Goal: Task Accomplishment & Management: Manage account settings

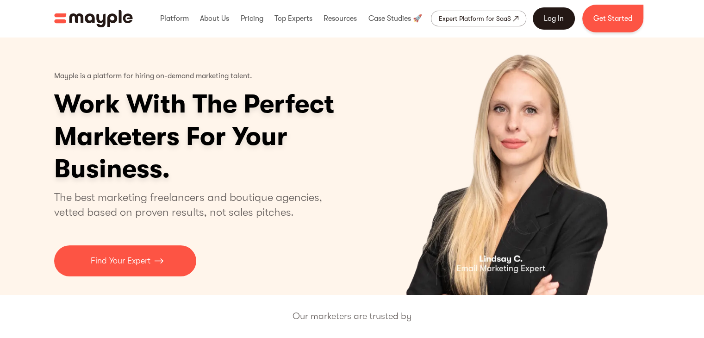
click at [549, 13] on link "Log In" at bounding box center [554, 18] width 42 height 22
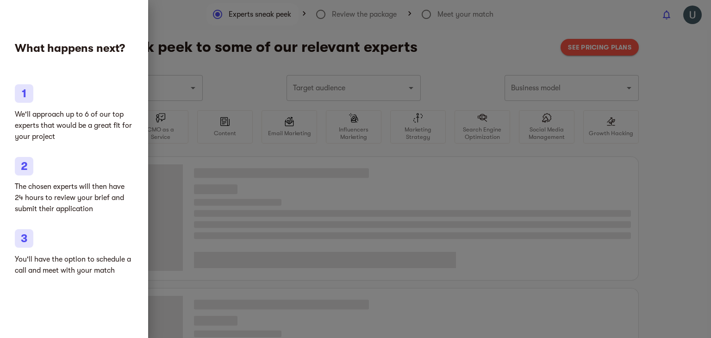
type input "Marketing agencies"
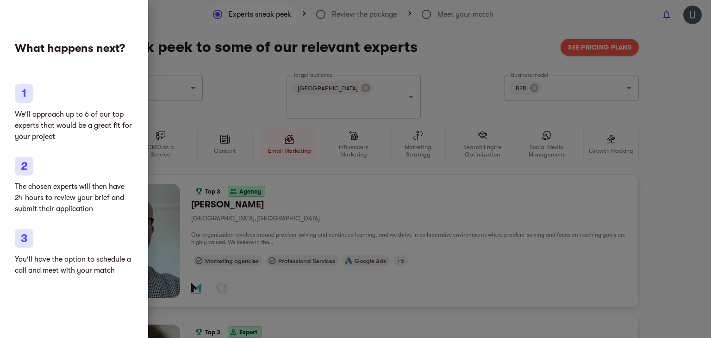
click at [220, 94] on div at bounding box center [355, 169] width 711 height 338
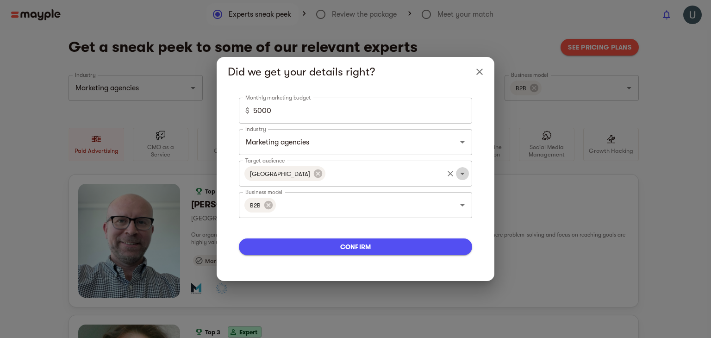
click at [463, 174] on icon "Open" at bounding box center [462, 174] width 5 height 2
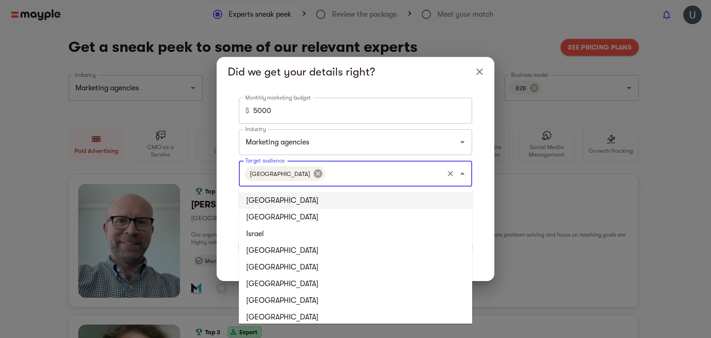
click at [313, 175] on icon at bounding box center [318, 173] width 10 height 10
click at [281, 198] on li "[GEOGRAPHIC_DATA]" at bounding box center [355, 200] width 233 height 17
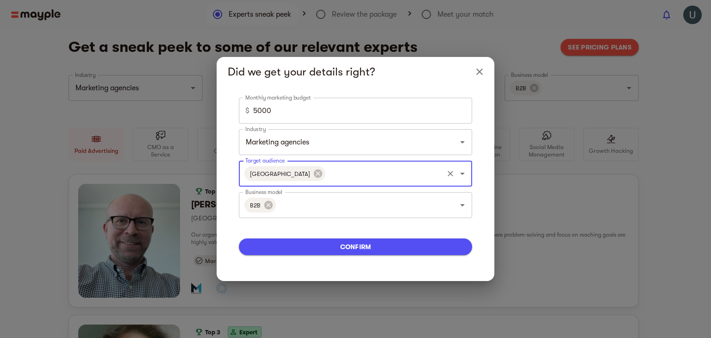
click at [461, 172] on icon "Open" at bounding box center [462, 173] width 11 height 11
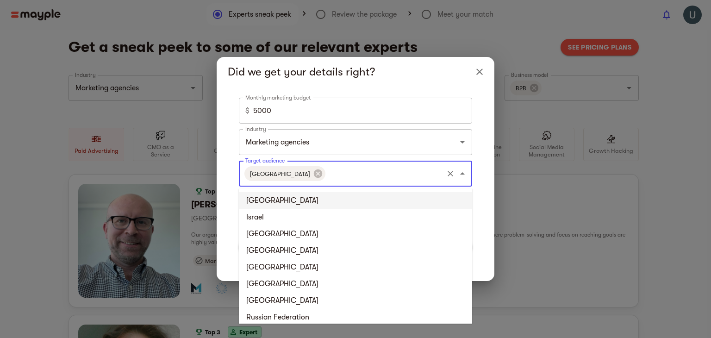
click at [287, 203] on li "United Kingdom" at bounding box center [355, 200] width 233 height 17
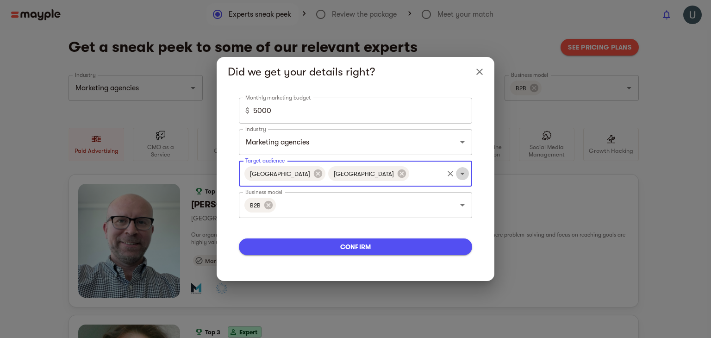
click at [461, 171] on icon "Open" at bounding box center [462, 173] width 11 height 11
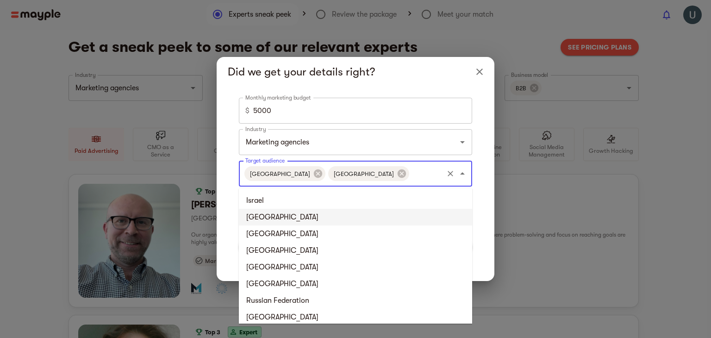
click at [285, 215] on li "France" at bounding box center [355, 217] width 233 height 17
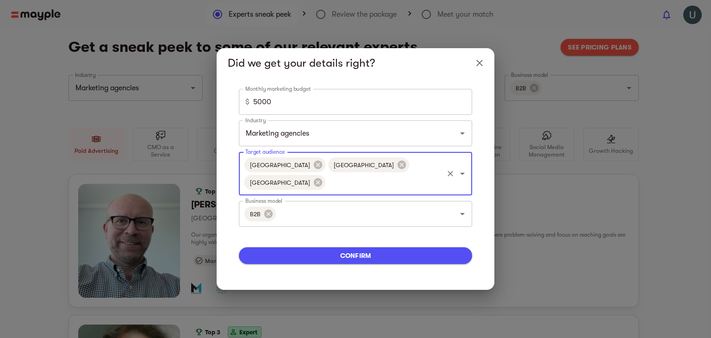
click at [463, 173] on icon "Open" at bounding box center [462, 174] width 5 height 2
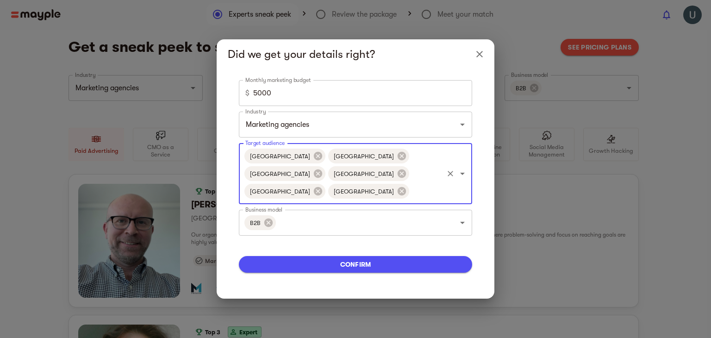
click at [376, 259] on span "confirm" at bounding box center [355, 264] width 218 height 11
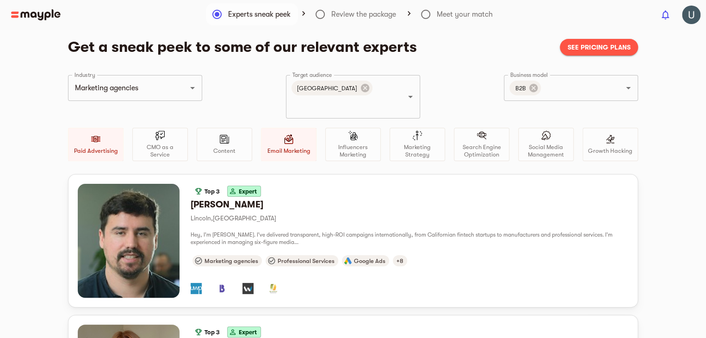
click at [443, 15] on div at bounding box center [327, 14] width 654 height 11
click at [424, 13] on div at bounding box center [327, 14] width 654 height 11
click at [191, 90] on icon "Open" at bounding box center [192, 87] width 11 height 11
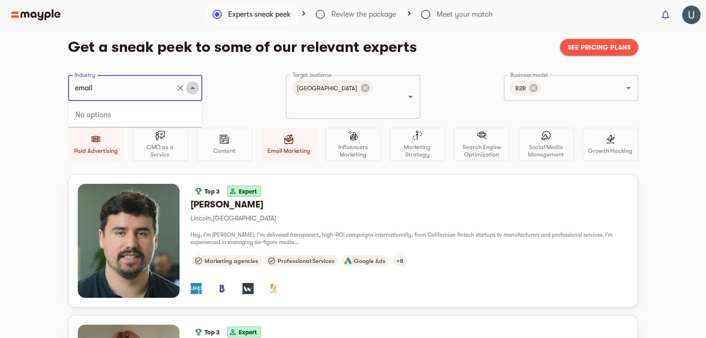
click at [189, 84] on icon "Close" at bounding box center [192, 87] width 11 height 11
type input "Marketing agencies"
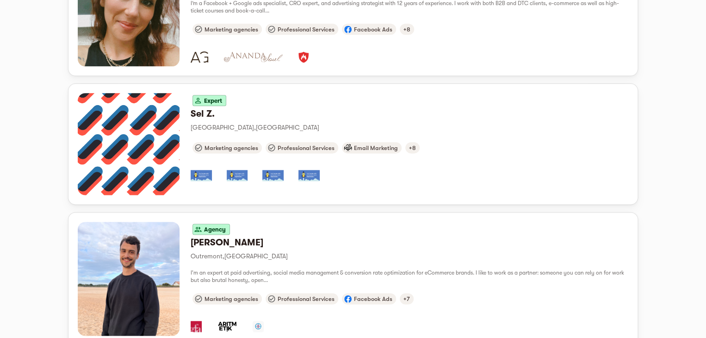
scroll to position [539, 0]
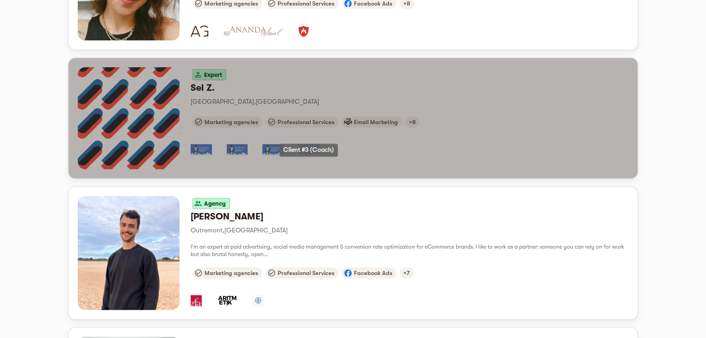
click at [308, 144] on img "button" at bounding box center [309, 149] width 21 height 11
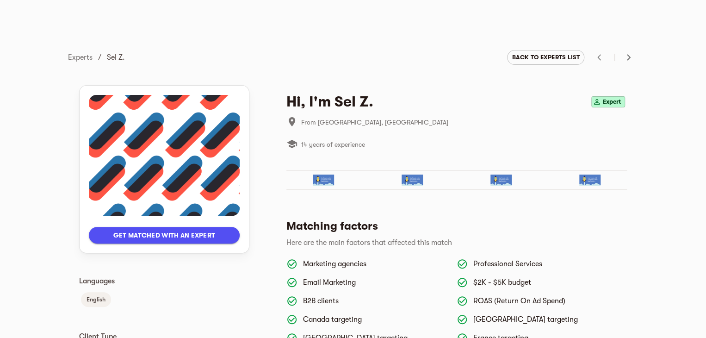
click at [318, 177] on img at bounding box center [323, 180] width 21 height 11
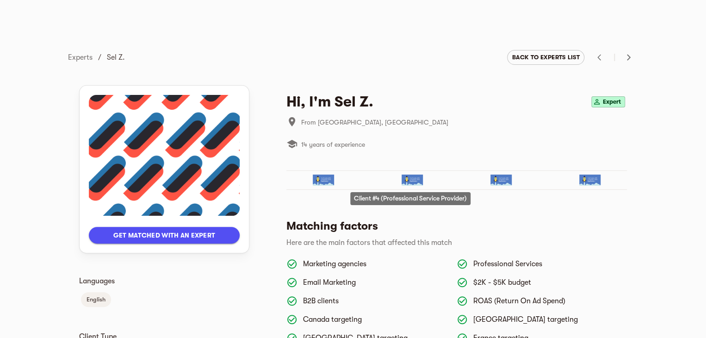
click at [407, 178] on img at bounding box center [412, 180] width 21 height 11
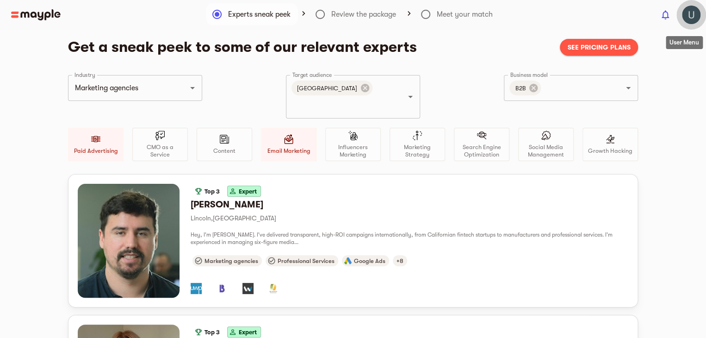
click at [690, 17] on img "button" at bounding box center [691, 15] width 19 height 19
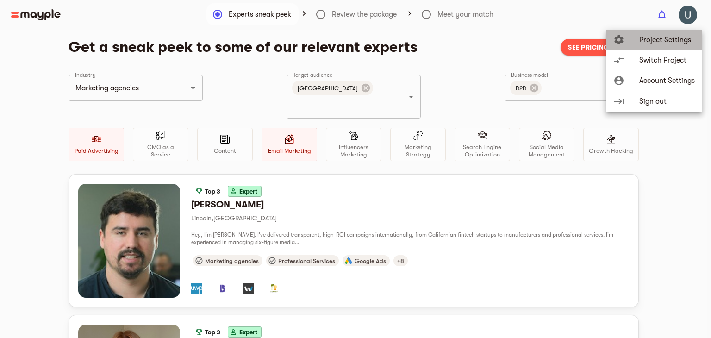
click at [673, 40] on span "Project Settings" at bounding box center [667, 39] width 56 height 11
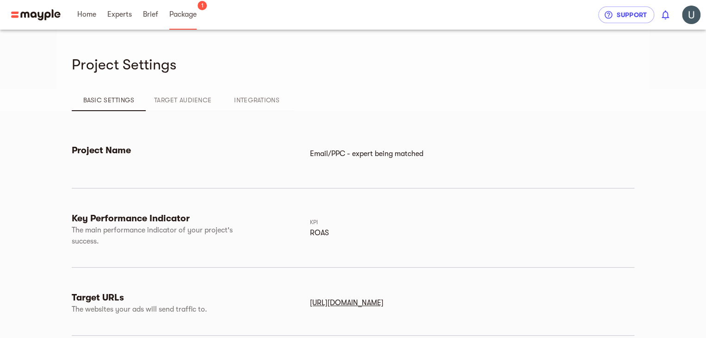
click at [178, 9] on span "Package" at bounding box center [182, 14] width 27 height 11
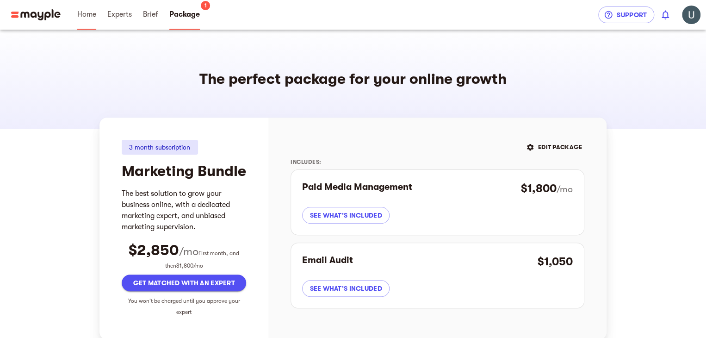
click at [88, 11] on span "Home" at bounding box center [86, 14] width 19 height 11
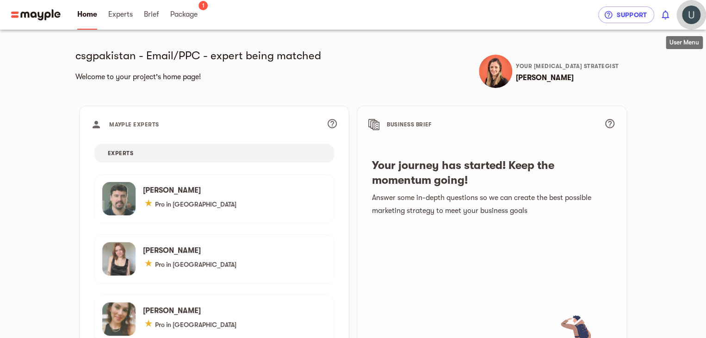
click at [686, 17] on img "button" at bounding box center [691, 15] width 19 height 19
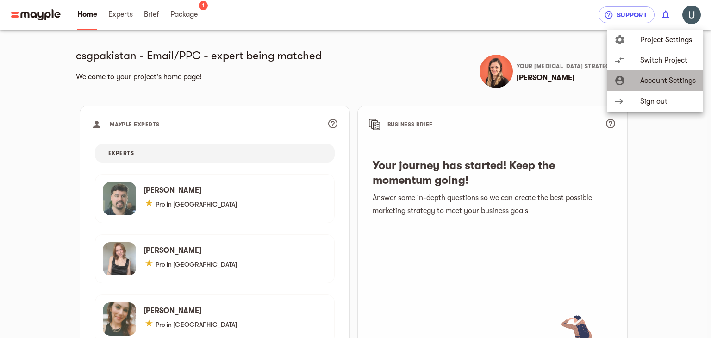
click at [648, 76] on span "Account Settings" at bounding box center [668, 80] width 56 height 11
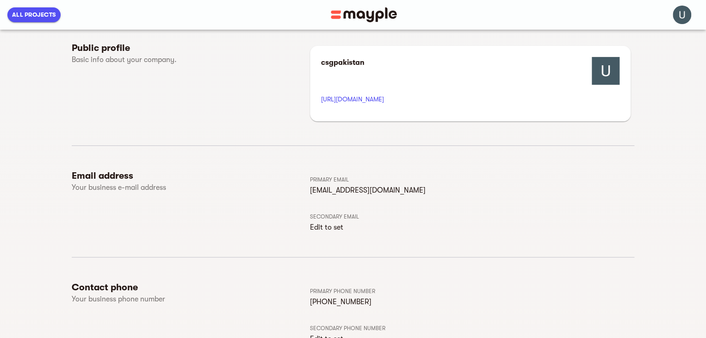
scroll to position [102, 0]
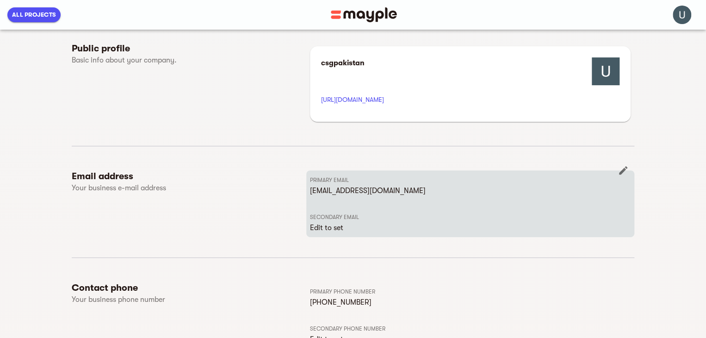
click at [324, 186] on p "hr@csgpakistan.com" at bounding box center [470, 190] width 321 height 11
click at [621, 170] on icon "button" at bounding box center [623, 170] width 11 height 11
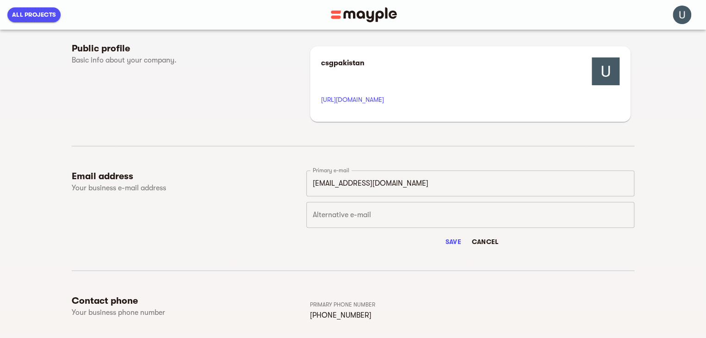
click at [388, 183] on input "hr@csgpakistan.com" at bounding box center [470, 183] width 328 height 26
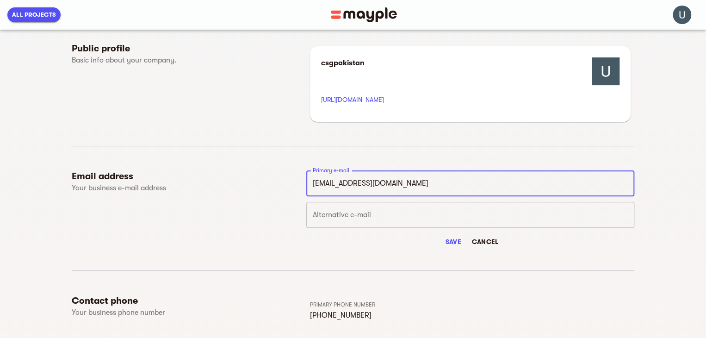
click at [388, 183] on input "hr@csgpakistan.com" at bounding box center [470, 183] width 328 height 26
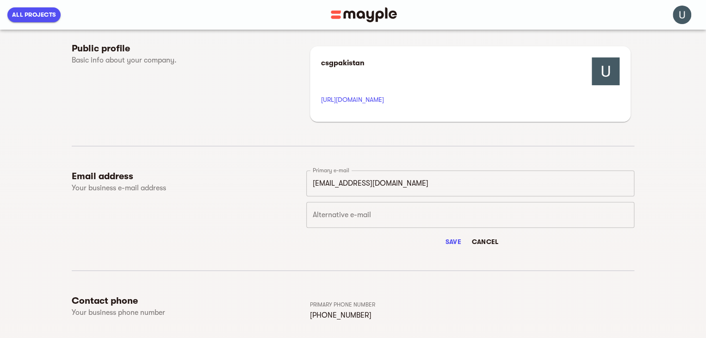
click at [306, 232] on div "Primary e-mail hr@csgpakistan.com Primary e-mail Alternative e-mail Alternative…" at bounding box center [470, 210] width 328 height 80
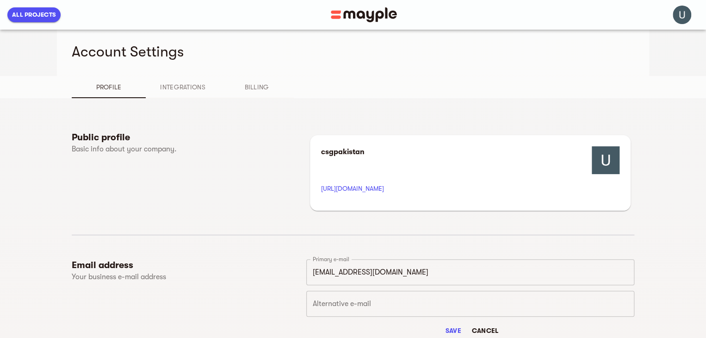
scroll to position [0, 0]
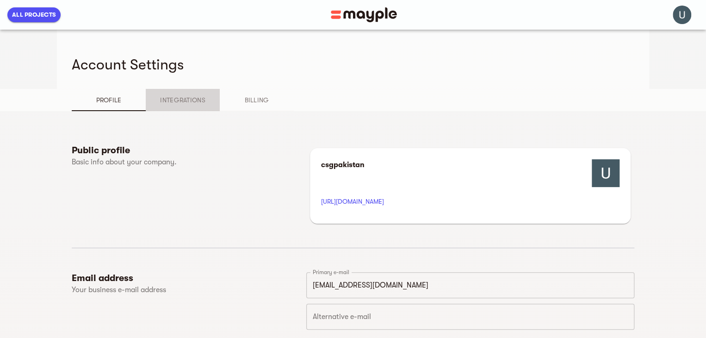
click at [191, 100] on span "Integrations" at bounding box center [182, 99] width 63 height 11
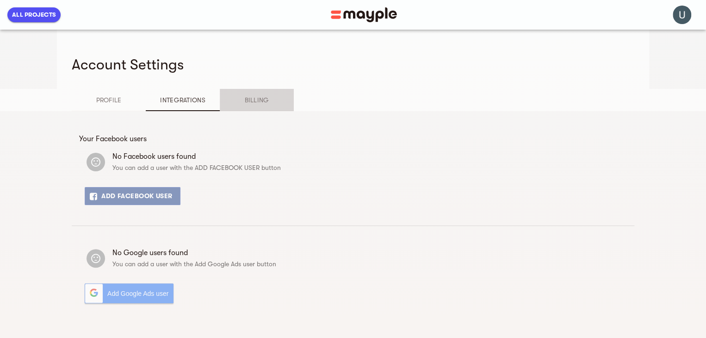
click at [234, 99] on span "Billing" at bounding box center [256, 99] width 63 height 11
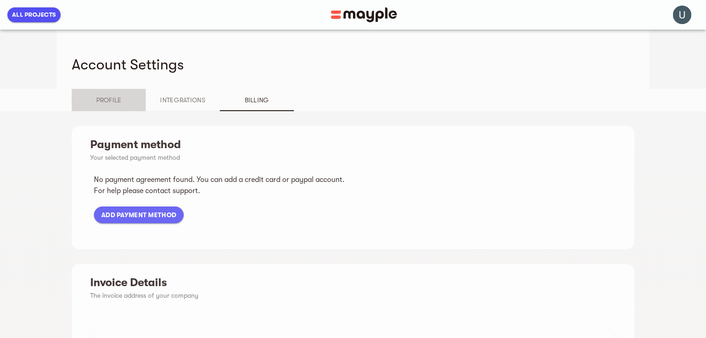
click at [100, 95] on span "Profile" at bounding box center [108, 99] width 63 height 11
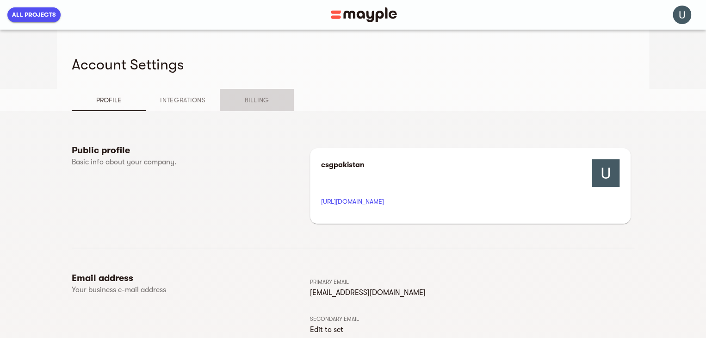
click at [246, 97] on span "Billing" at bounding box center [256, 99] width 63 height 11
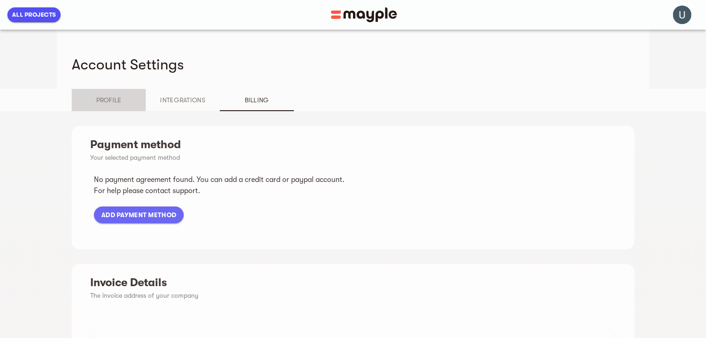
click at [113, 94] on span "Profile" at bounding box center [108, 99] width 63 height 11
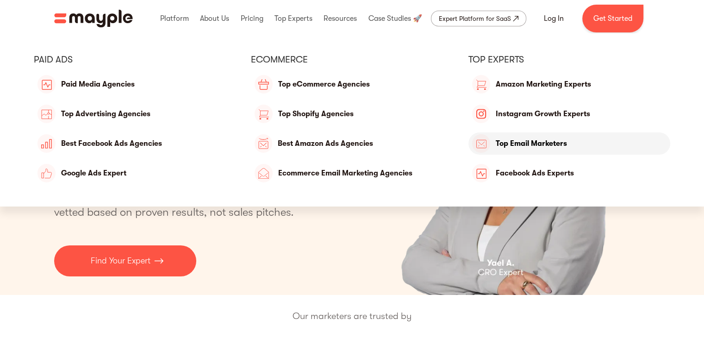
click at [497, 143] on link "Top Email Marketers" at bounding box center [569, 143] width 202 height 22
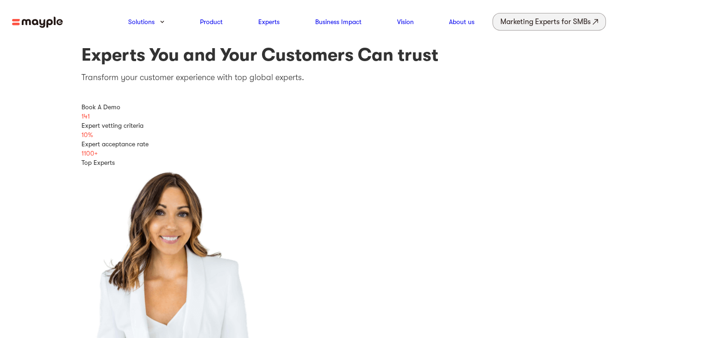
click at [542, 20] on div "Marketing Experts for SMBs" at bounding box center [545, 21] width 90 height 13
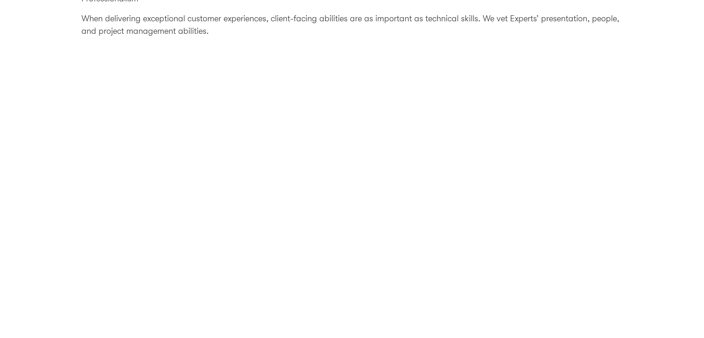
scroll to position [572, 0]
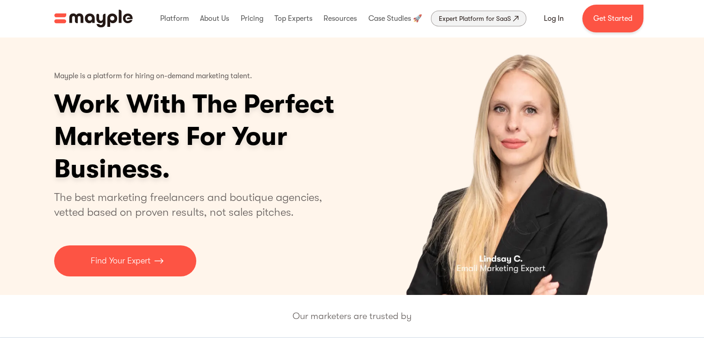
click at [503, 13] on div "Expert Platform for SaaS" at bounding box center [475, 18] width 72 height 11
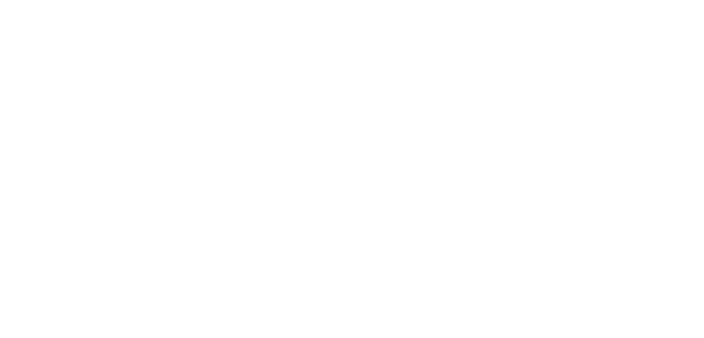
drag, startPoint x: 708, startPoint y: 17, endPoint x: 704, endPoint y: 71, distance: 53.8
click at [0, 0] on html at bounding box center [0, 0] width 0 height 0
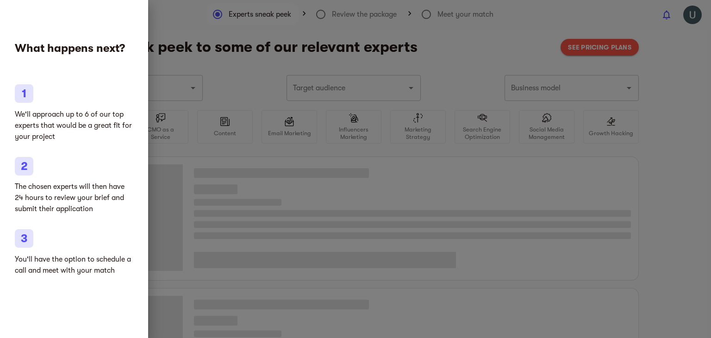
click at [492, 47] on div at bounding box center [355, 169] width 711 height 338
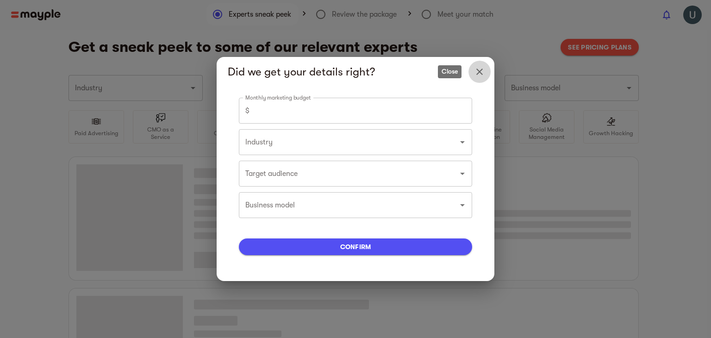
click at [480, 73] on icon "Close" at bounding box center [479, 72] width 6 height 6
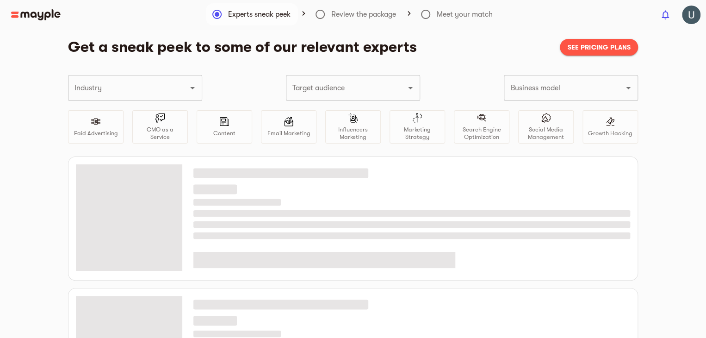
type input "Marketing agencies"
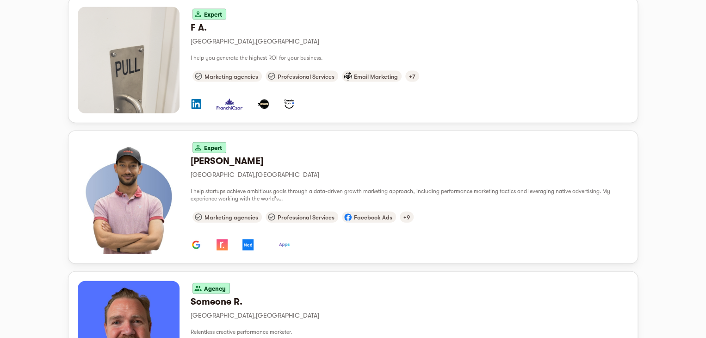
scroll to position [1090, 0]
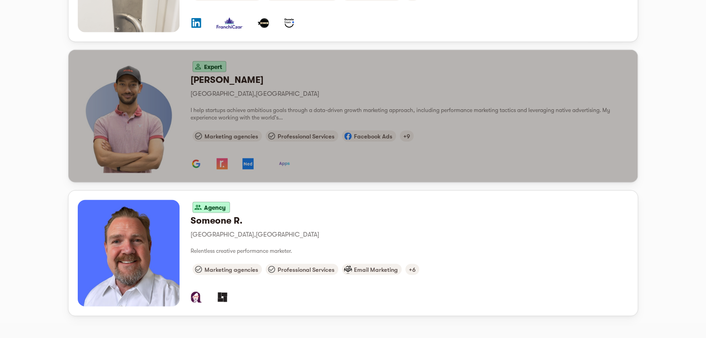
click at [511, 59] on div "Expert" at bounding box center [410, 66] width 438 height 15
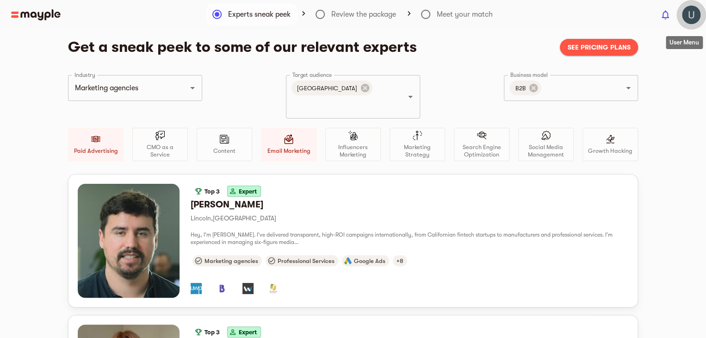
click at [689, 13] on img "button" at bounding box center [691, 15] width 19 height 19
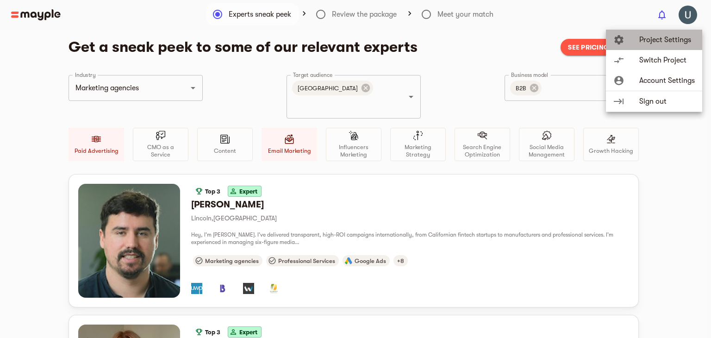
click at [654, 38] on span "Project Settings" at bounding box center [667, 39] width 56 height 11
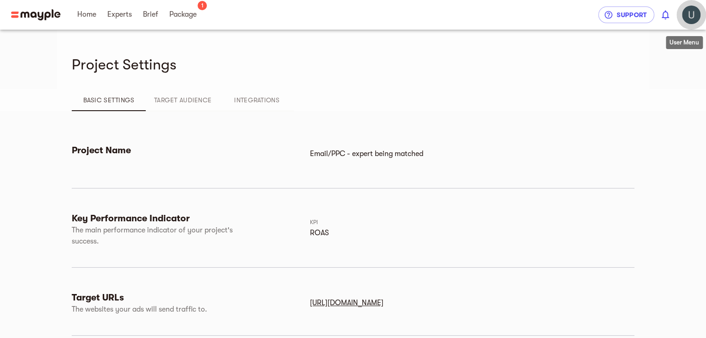
click at [685, 15] on img "button" at bounding box center [691, 15] width 19 height 19
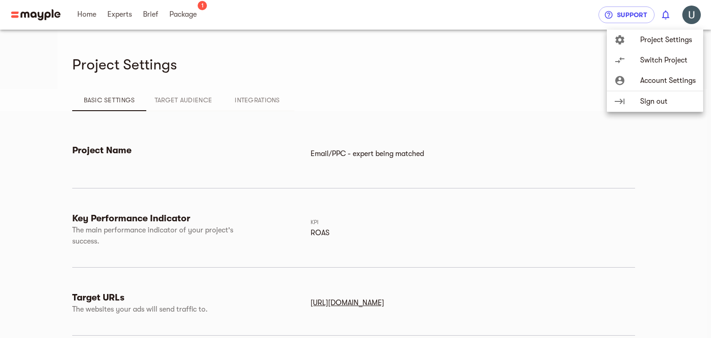
click at [594, 94] on div at bounding box center [355, 169] width 711 height 338
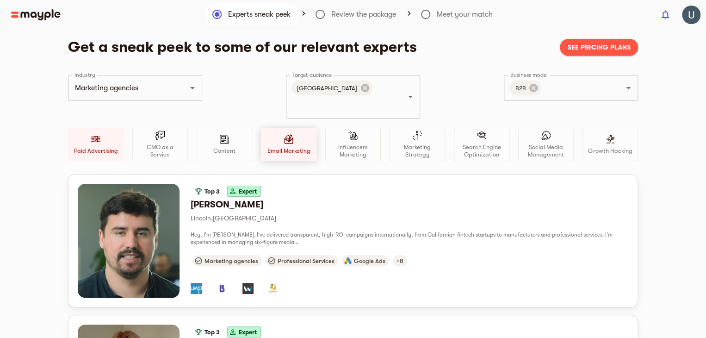
click at [294, 134] on div "Email Marketing" at bounding box center [289, 144] width 56 height 33
click at [100, 132] on div "Paid Advertising" at bounding box center [96, 144] width 56 height 33
click at [292, 147] on p "Email Marketing" at bounding box center [289, 150] width 43 height 7
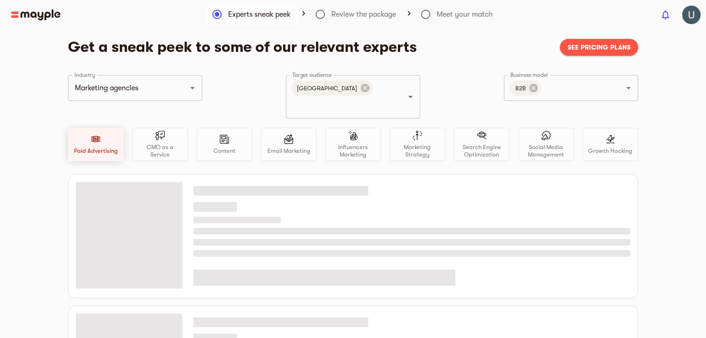
click at [107, 130] on div "Paid Advertising" at bounding box center [96, 144] width 56 height 33
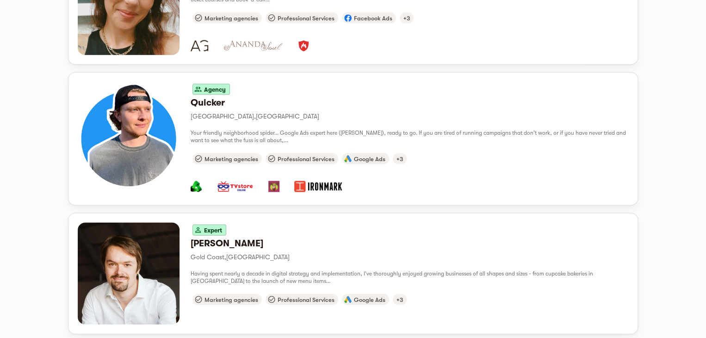
scroll to position [1093, 0]
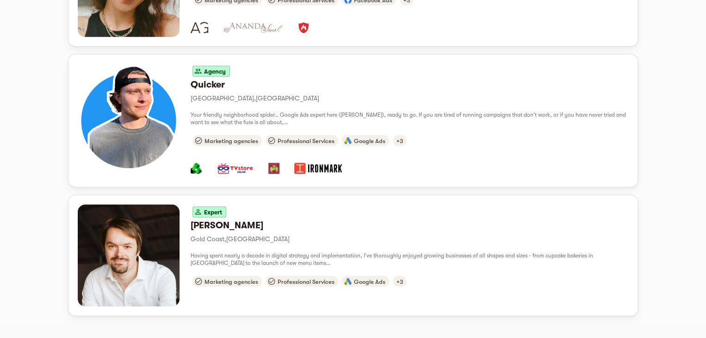
drag, startPoint x: 705, startPoint y: 323, endPoint x: 710, endPoint y: 207, distance: 115.8
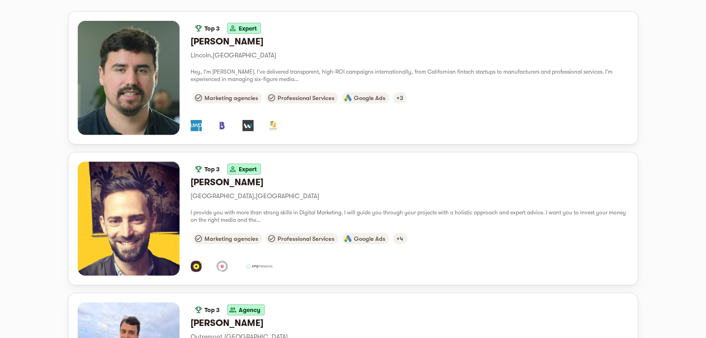
scroll to position [0, 0]
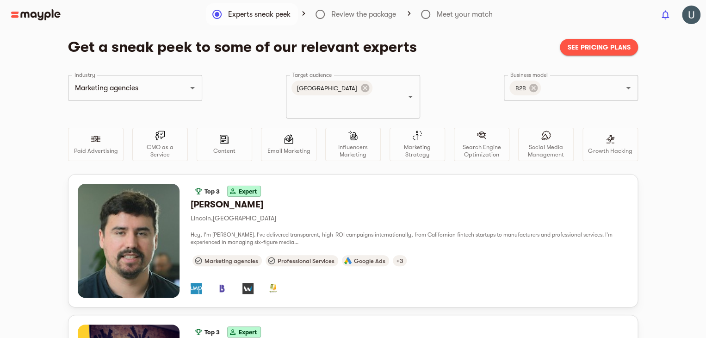
click at [15, 14] on img at bounding box center [36, 14] width 50 height 11
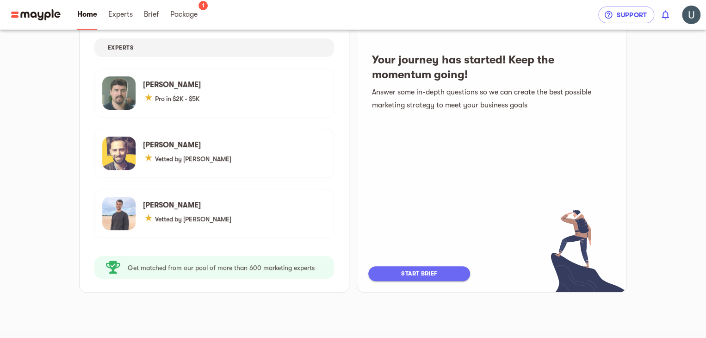
scroll to position [108, 0]
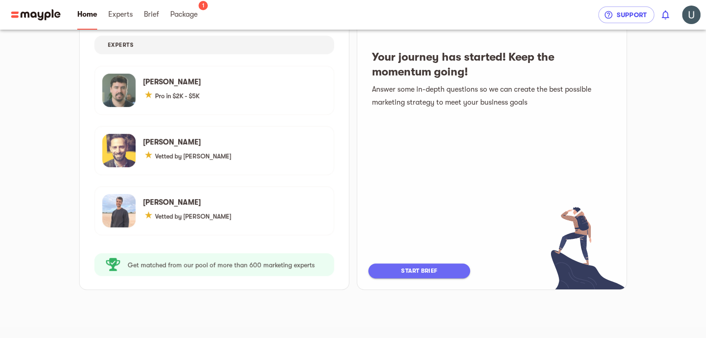
drag, startPoint x: 696, startPoint y: 170, endPoint x: 711, endPoint y: 25, distance: 145.6
click at [706, 25] on html "Home Experts Brief Package 1 Support 0 csgpakistan - PPC - expert being matched…" at bounding box center [353, 115] width 706 height 446
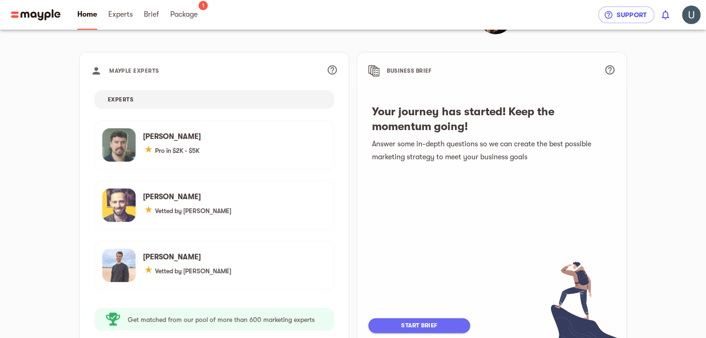
scroll to position [0, 0]
